Goal: Information Seeking & Learning: Check status

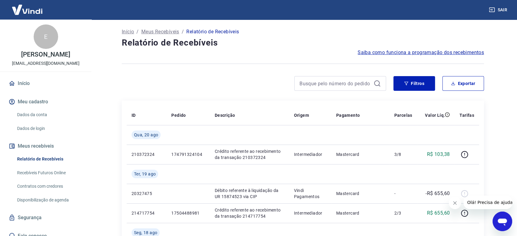
click at [503, 155] on main "Início / Meus Recebíveis / Relatório de Recebíveis Relatório de Recebíveis Saib…" at bounding box center [303, 128] width 428 height 216
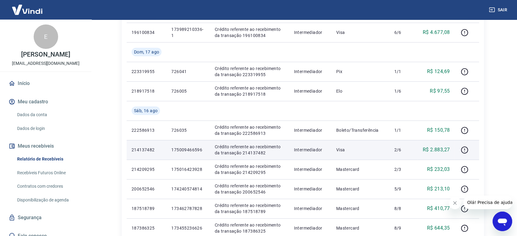
scroll to position [478, 0]
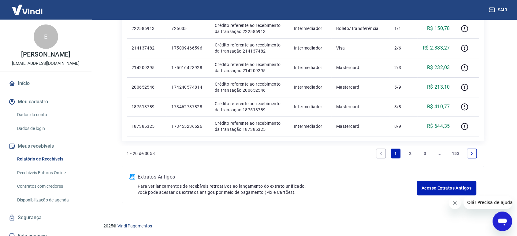
click at [410, 153] on link "2" at bounding box center [410, 154] width 10 height 10
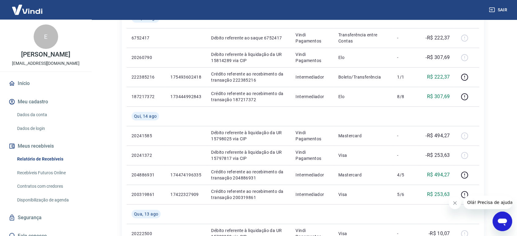
scroll to position [102, 0]
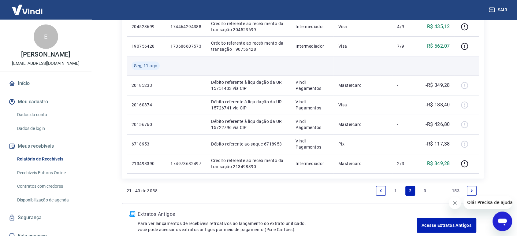
scroll to position [478, 0]
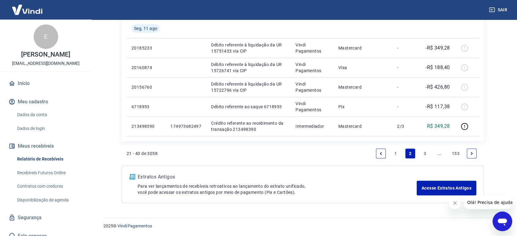
click at [397, 151] on link "1" at bounding box center [395, 154] width 10 height 10
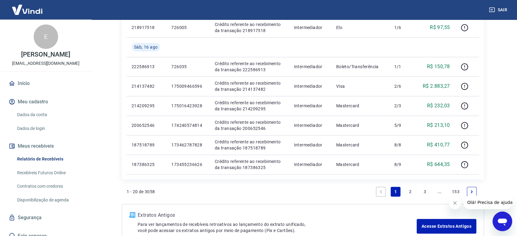
scroll to position [444, 0]
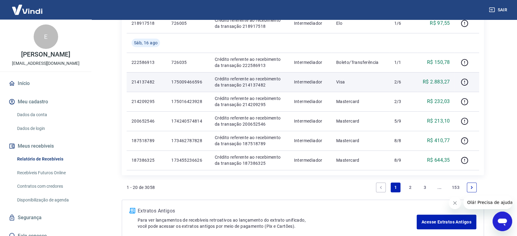
click at [132, 80] on p "214137482" at bounding box center [146, 82] width 30 height 6
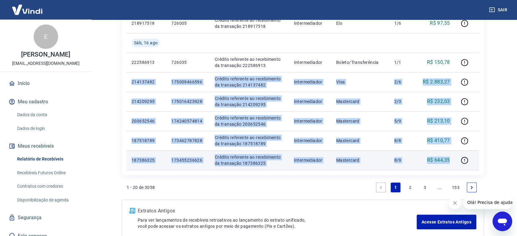
drag, startPoint x: 132, startPoint y: 80, endPoint x: 454, endPoint y: 161, distance: 332.2
copy tbody "214137482 175009466596 Crédito referente ao recebimento da transação 214137482 …"
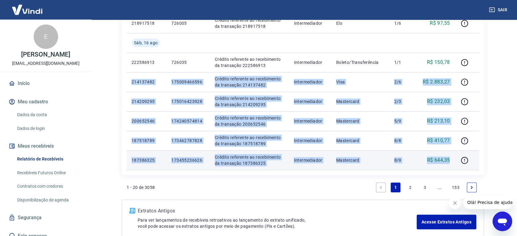
drag, startPoint x: 131, startPoint y: 80, endPoint x: 452, endPoint y: 164, distance: 332.5
copy tbody "214137482 175009466596 Crédito referente ao recebimento da transação 214137482 …"
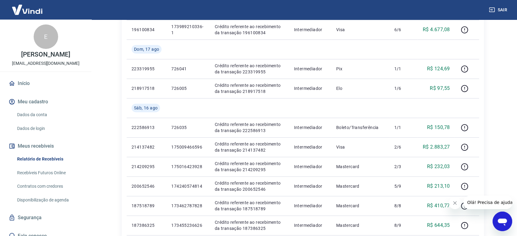
scroll to position [376, 0]
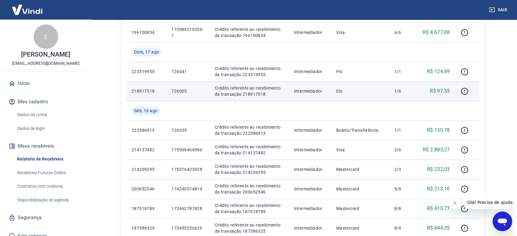
click at [131, 90] on td "218917518" at bounding box center [147, 91] width 40 height 20
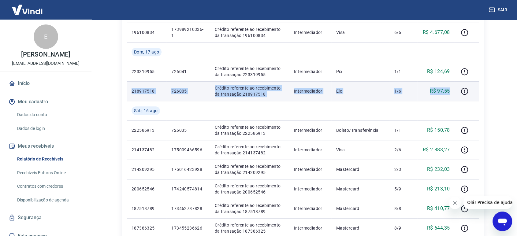
drag, startPoint x: 132, startPoint y: 90, endPoint x: 453, endPoint y: 90, distance: 320.7
click at [453, 90] on tr "218917518 726005 Crédito referente ao recebimento da transação 218917518 Interm…" at bounding box center [303, 91] width 352 height 20
copy tr "218917518 726005 Crédito referente ao recebimento da transação 218917518 Interm…"
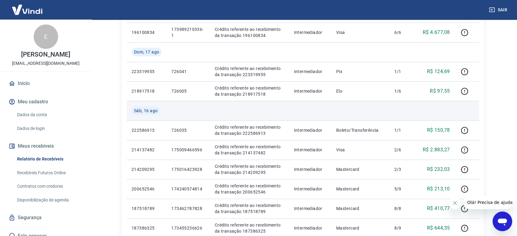
click at [274, 112] on td at bounding box center [249, 111] width 79 height 20
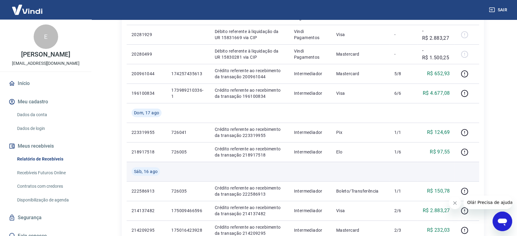
scroll to position [308, 0]
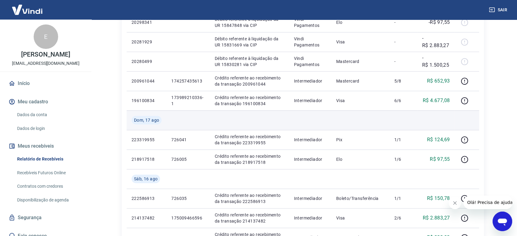
click at [364, 116] on td at bounding box center [360, 120] width 58 height 20
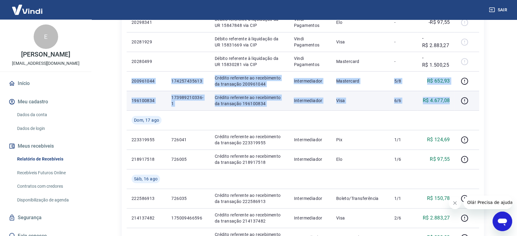
drag, startPoint x: 132, startPoint y: 80, endPoint x: 451, endPoint y: 101, distance: 319.6
click at [451, 101] on tbody "[DATE] 210372324 174791324104 Crédito referente ao recebimento da transação 210…" at bounding box center [303, 61] width 352 height 489
copy tbody "200961044 174257435613 Crédito referente ao recebimento da transação 200961044 …"
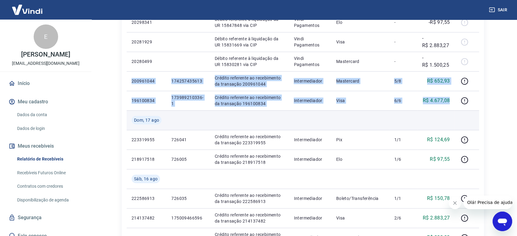
click at [412, 110] on td at bounding box center [403, 120] width 28 height 20
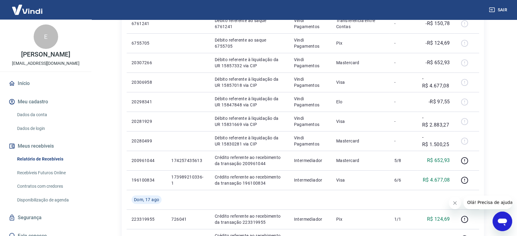
scroll to position [274, 0]
